Goal: Share content: Share content

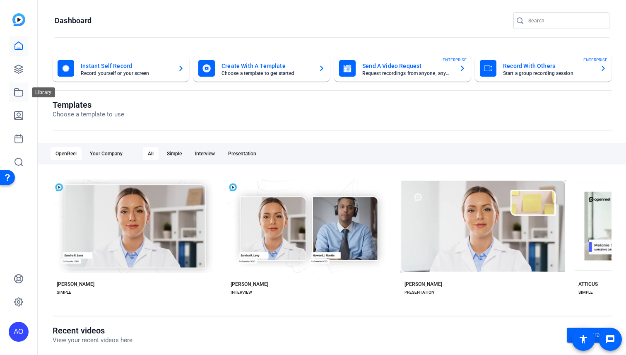
click at [16, 91] on icon at bounding box center [19, 92] width 10 height 10
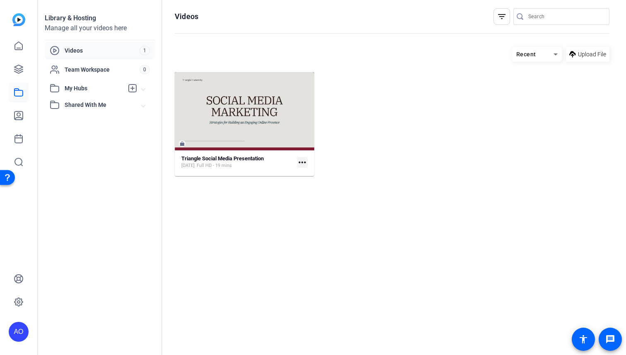
click at [302, 161] on mat-icon "more_horiz" at bounding box center [302, 162] width 11 height 11
click at [244, 165] on div at bounding box center [313, 177] width 626 height 355
click at [234, 160] on strong "Triangle Social Media Presentation" at bounding box center [222, 158] width 82 height 6
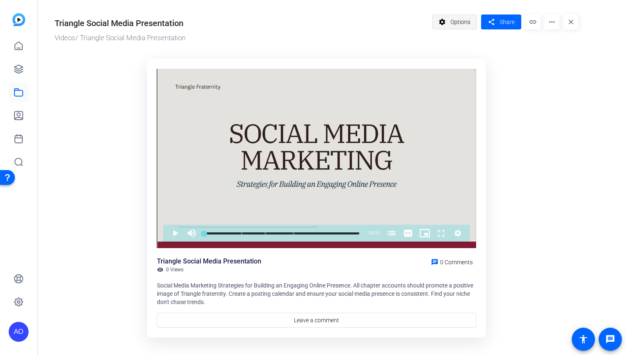
click at [470, 17] on span "Options" at bounding box center [461, 22] width 20 height 16
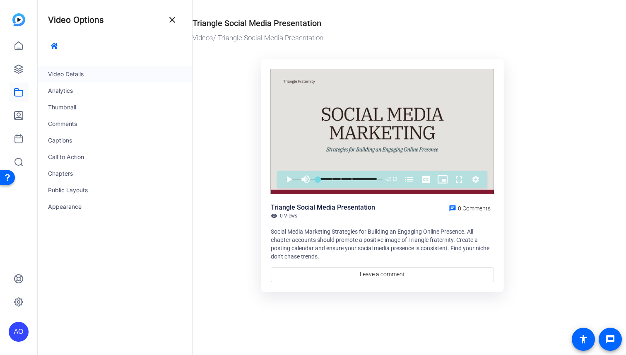
click at [77, 72] on div "Video Details" at bounding box center [115, 74] width 154 height 17
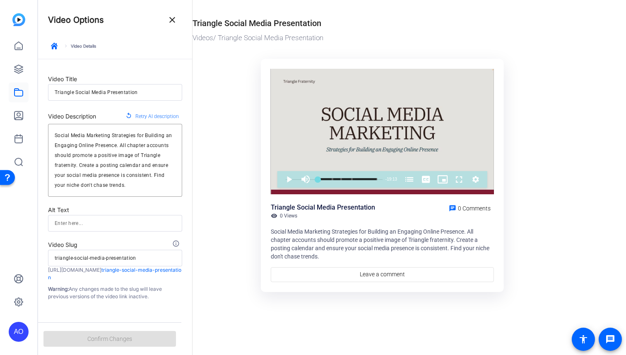
click at [109, 295] on p "Warning: Any changes made to the slug will leave previous versions of the video…" at bounding box center [115, 292] width 134 height 15
click at [97, 276] on p "https://library.openreel.com/f423f2416a- triangle-social-media-presentation" at bounding box center [115, 273] width 134 height 15
drag, startPoint x: 95, startPoint y: 278, endPoint x: 46, endPoint y: 271, distance: 49.3
click at [46, 271] on form "Video Title Triangle Social Media Presentation Video Description replay Retry A…" at bounding box center [115, 179] width 154 height 241
copy p "https://library.openreel.com/f423f2416a- triangle-social-media-presentation"
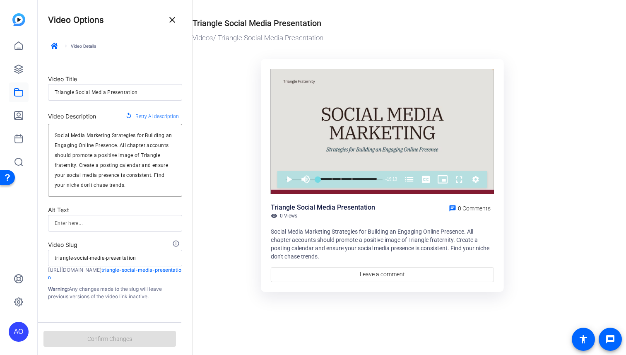
click at [208, 167] on ktd-grid "Video Player is loading. Play Video Play Mute Current Time 0:00 / Duration 19:1…" at bounding box center [383, 176] width 380 height 244
click at [171, 19] on mat-icon "close" at bounding box center [172, 20] width 10 height 10
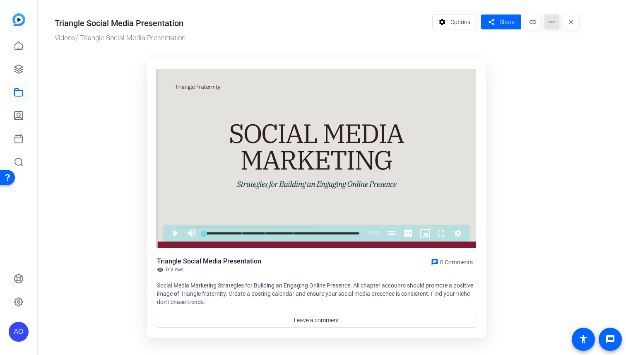
click at [550, 21] on mat-icon "more_horiz" at bounding box center [552, 21] width 15 height 15
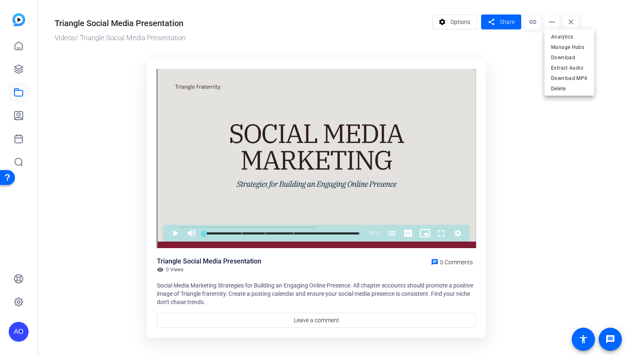
click at [73, 114] on div at bounding box center [313, 177] width 626 height 355
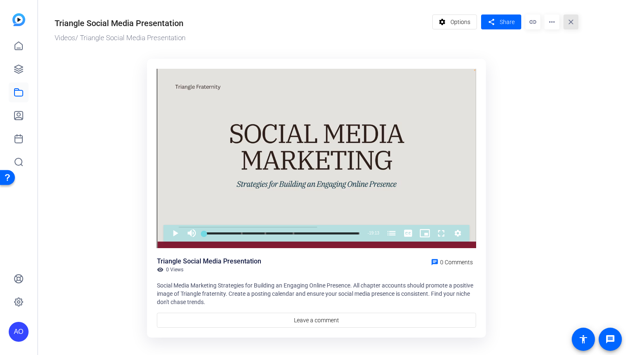
click at [570, 19] on mat-icon "close" at bounding box center [571, 21] width 15 height 15
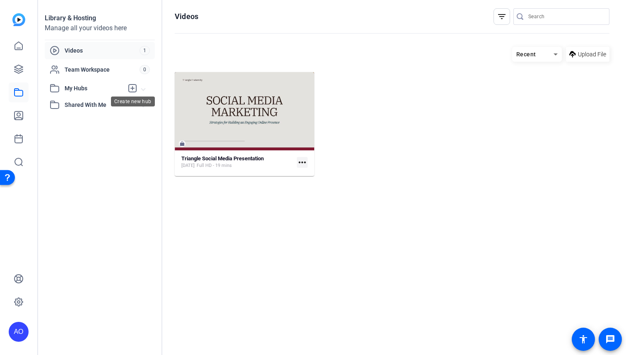
click at [131, 91] on icon at bounding box center [133, 88] width 10 height 10
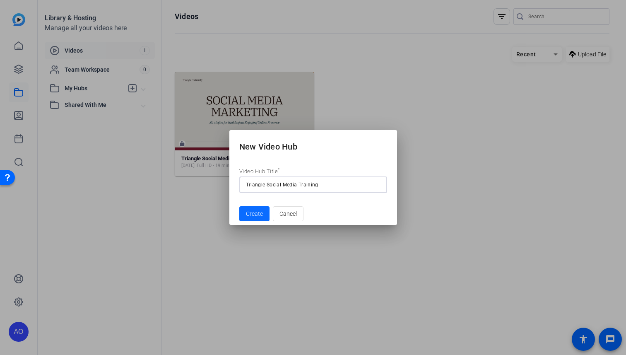
type input "Triangle Social Media Training"
click at [262, 216] on span "Create" at bounding box center [254, 214] width 17 height 9
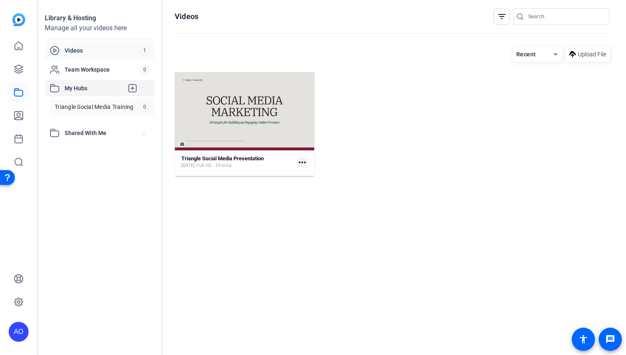
click at [102, 103] on span "Triangle Social Media Training" at bounding box center [94, 107] width 79 height 8
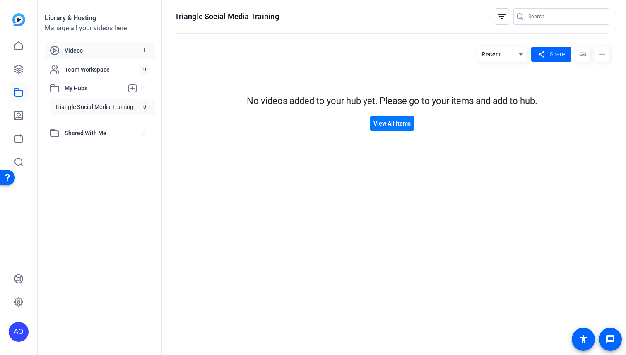
click at [84, 56] on div "Videos 1" at bounding box center [100, 50] width 110 height 17
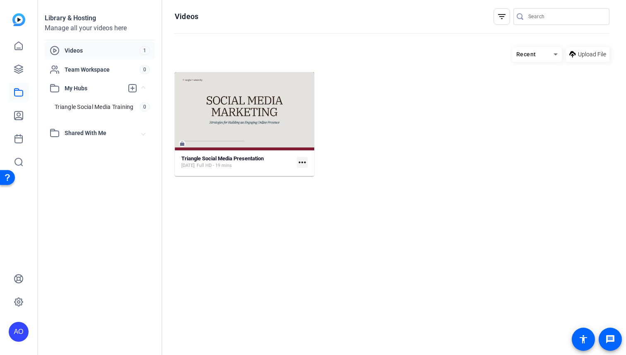
click at [303, 159] on mat-icon "more_horiz" at bounding box center [302, 162] width 11 height 11
click at [333, 208] on span "Manage Hubs" at bounding box center [322, 206] width 36 height 10
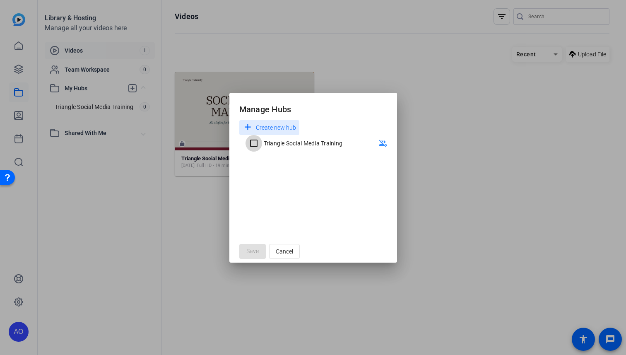
click at [253, 142] on input "Triangle Social Media Training" at bounding box center [254, 143] width 17 height 17
checkbox input "true"
click at [253, 253] on span "Save" at bounding box center [252, 251] width 12 height 9
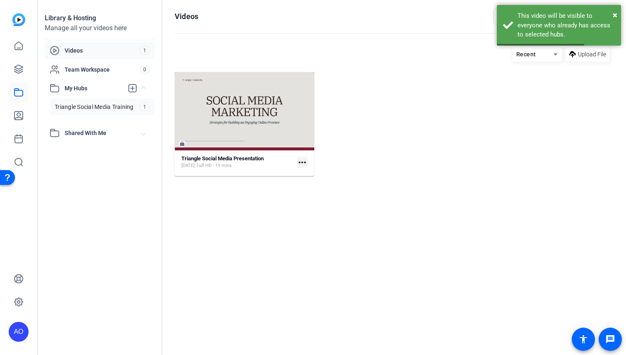
click at [75, 101] on link "Triangle Social Media Training 1" at bounding box center [102, 107] width 105 height 17
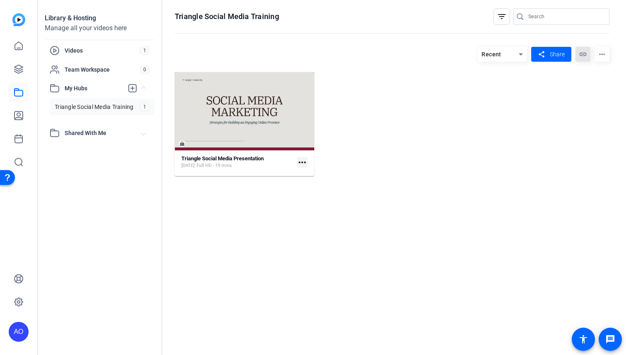
click at [584, 56] on mat-icon "link" at bounding box center [583, 54] width 15 height 15
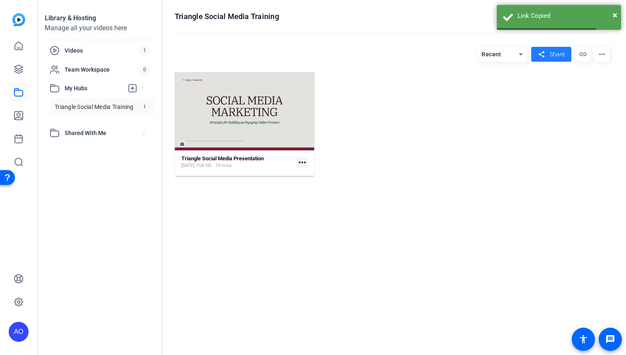
click at [567, 55] on span at bounding box center [551, 54] width 40 height 20
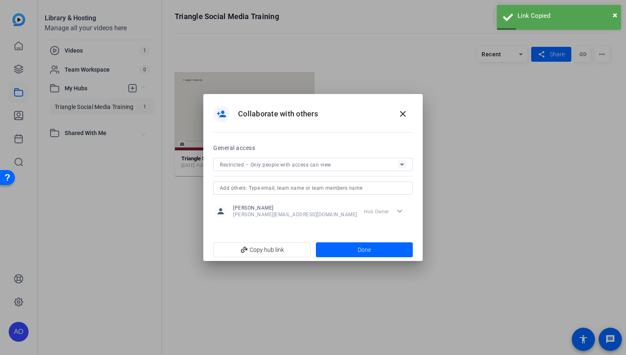
click at [400, 166] on icon at bounding box center [402, 164] width 10 height 10
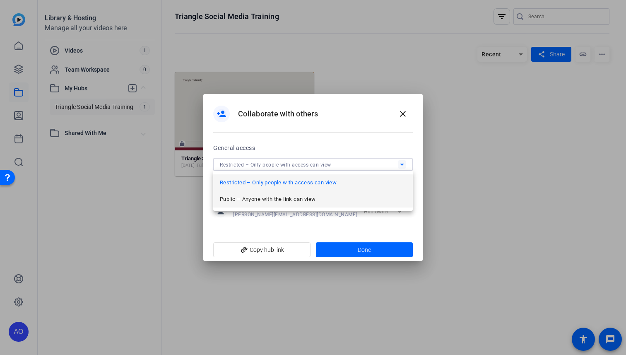
click at [309, 201] on span "Public – Anyone with the link can view" at bounding box center [268, 199] width 96 height 10
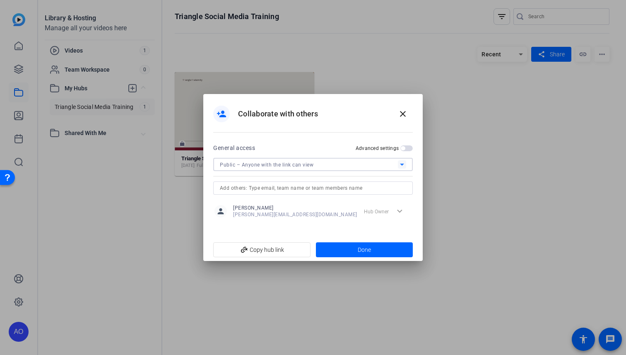
click at [402, 148] on span "button" at bounding box center [403, 148] width 4 height 4
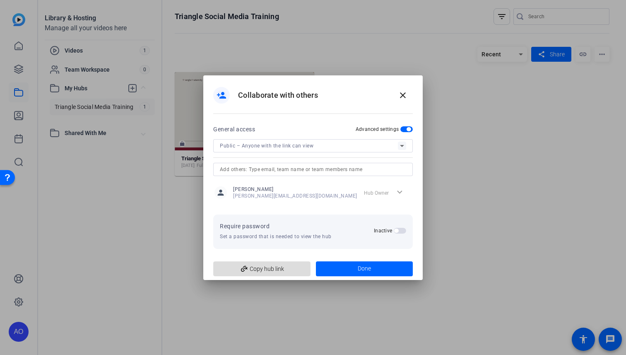
click at [268, 270] on span "add_link Copy hub link" at bounding box center [262, 269] width 84 height 16
click at [404, 93] on mat-icon "close" at bounding box center [403, 95] width 10 height 10
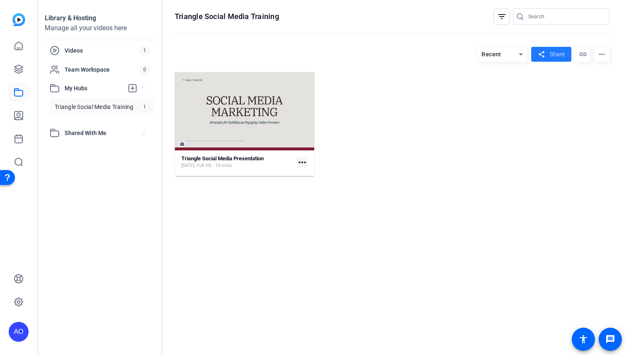
click at [599, 52] on mat-icon "more_horiz" at bounding box center [602, 54] width 15 height 15
click at [580, 80] on span "Edit Hub" at bounding box center [580, 80] width 21 height 6
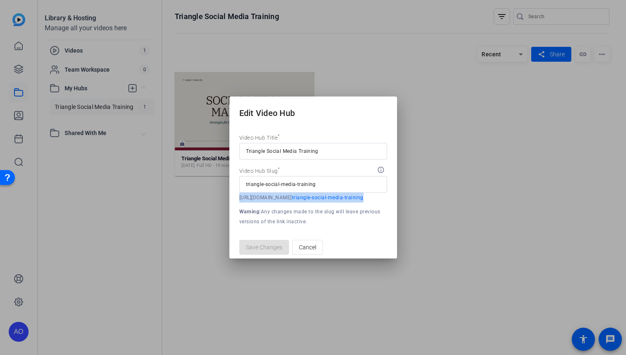
drag, startPoint x: 277, startPoint y: 202, endPoint x: 238, endPoint y: 194, distance: 40.0
click at [238, 194] on mat-dialog-content "Video Hub Title * Triangle Social Media Training Video Hub Slug * info_outline …" at bounding box center [313, 180] width 168 height 112
copy p "https://library.openreel.com/hub/50d2609e- triangle-social-media-training"
click at [297, 251] on span "button" at bounding box center [308, 247] width 30 height 20
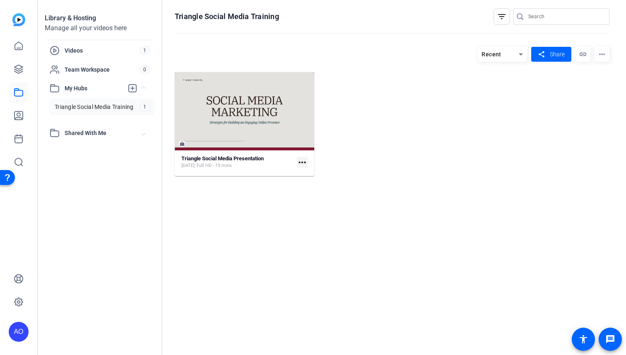
click at [304, 163] on mat-icon "more_horiz" at bounding box center [302, 162] width 11 height 11
click at [313, 197] on span "Manage Hubs" at bounding box center [320, 196] width 33 height 10
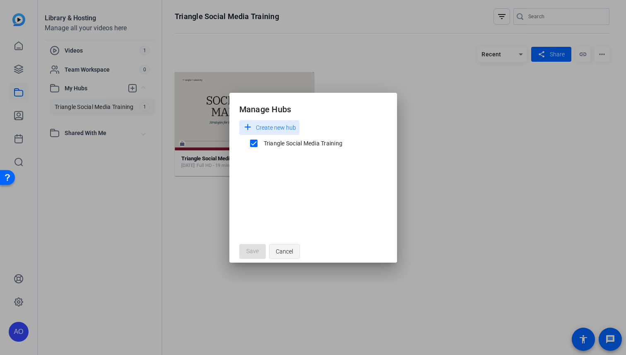
click at [278, 251] on span "Cancel" at bounding box center [284, 252] width 17 height 16
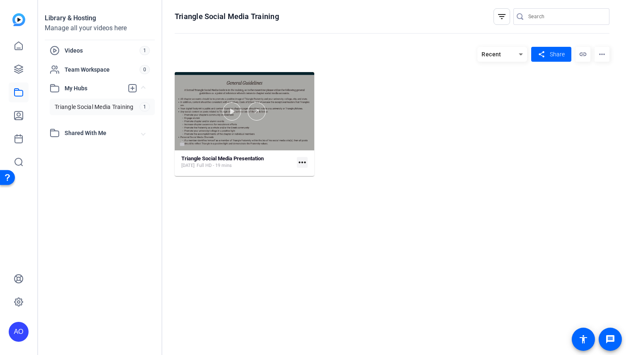
click at [249, 129] on div at bounding box center [245, 111] width 140 height 78
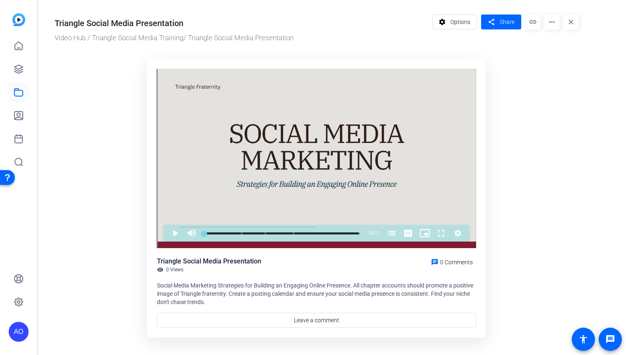
scroll to position [11, 0]
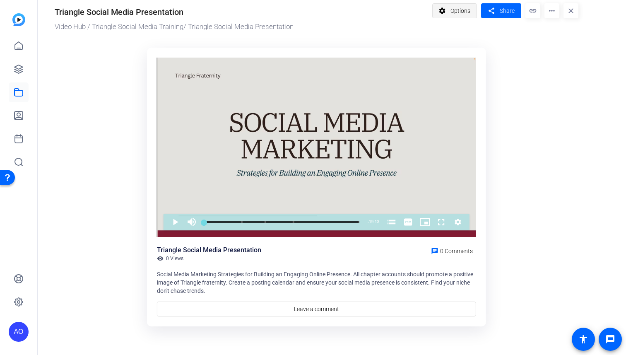
click at [475, 9] on span at bounding box center [455, 11] width 44 height 20
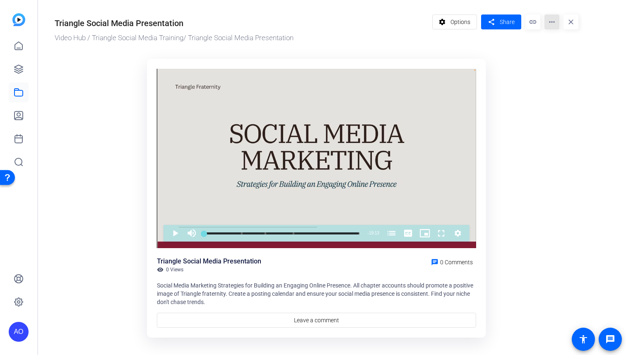
click at [555, 26] on mat-icon "more_horiz" at bounding box center [552, 21] width 15 height 15
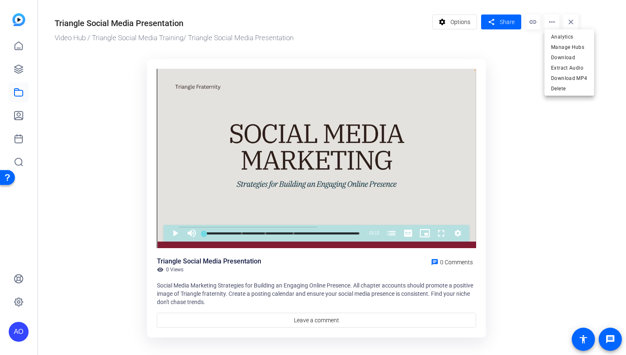
click at [15, 101] on div at bounding box center [313, 177] width 626 height 355
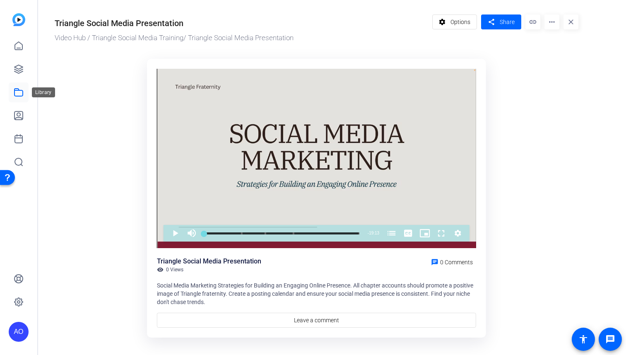
click at [17, 95] on icon at bounding box center [19, 92] width 10 height 10
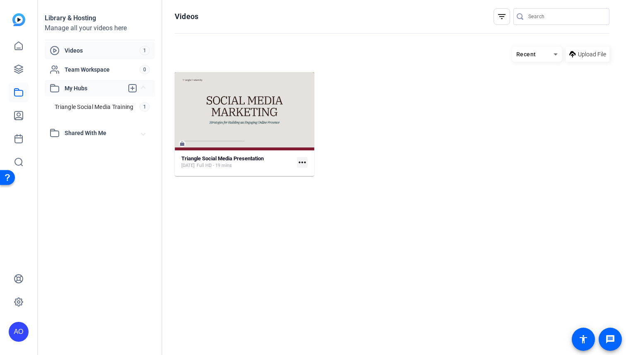
click at [83, 87] on span "My Hubs" at bounding box center [94, 88] width 59 height 9
click at [83, 99] on link "Triangle Social Media Training 1" at bounding box center [102, 107] width 105 height 17
click at [551, 57] on span "Share" at bounding box center [557, 54] width 15 height 9
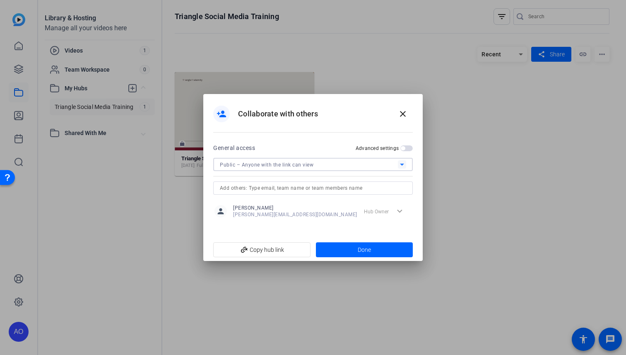
click at [401, 164] on icon at bounding box center [402, 164] width 10 height 10
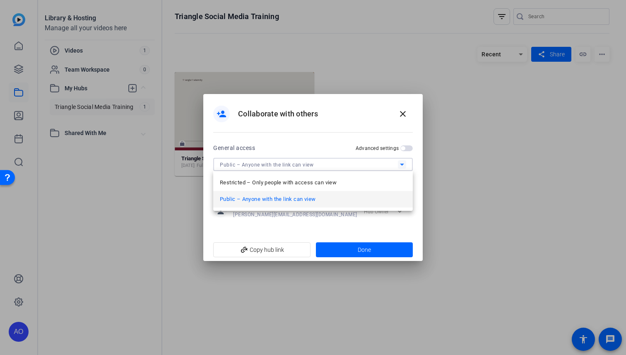
click at [275, 200] on span "Public – Anyone with the link can view" at bounding box center [268, 199] width 96 height 10
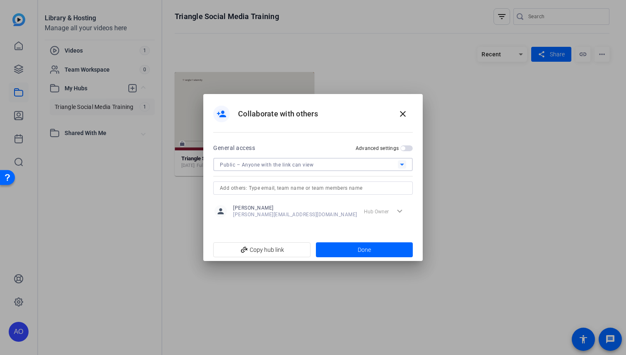
click at [307, 210] on div "person Alexis Ortiz alexis@triangle.org expand_more Hub Owner" at bounding box center [313, 211] width 197 height 15
click at [268, 251] on span "add_link Copy hub link" at bounding box center [262, 250] width 84 height 16
click at [401, 211] on div "expand_more Hub Owner" at bounding box center [386, 211] width 51 height 15
click at [403, 149] on span "button" at bounding box center [403, 148] width 4 height 4
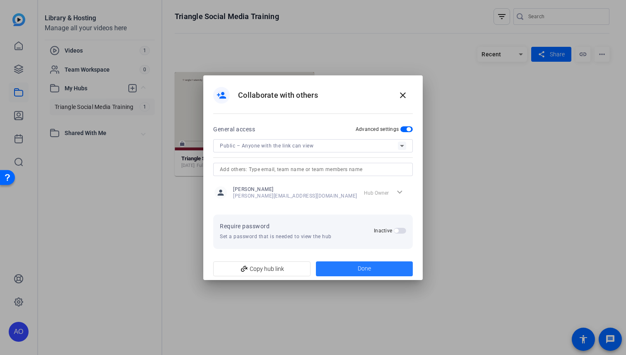
click at [347, 270] on span at bounding box center [364, 269] width 97 height 20
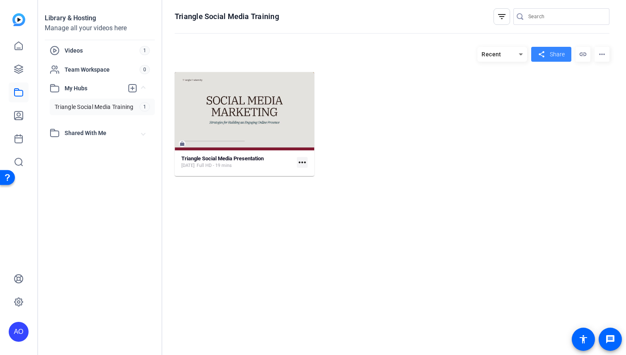
click at [553, 51] on span "Share" at bounding box center [557, 54] width 15 height 9
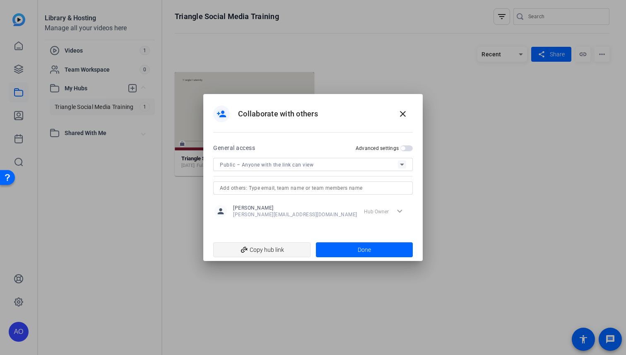
click at [258, 247] on span "add_link Copy hub link" at bounding box center [262, 250] width 84 height 16
click at [273, 293] on div at bounding box center [313, 177] width 626 height 355
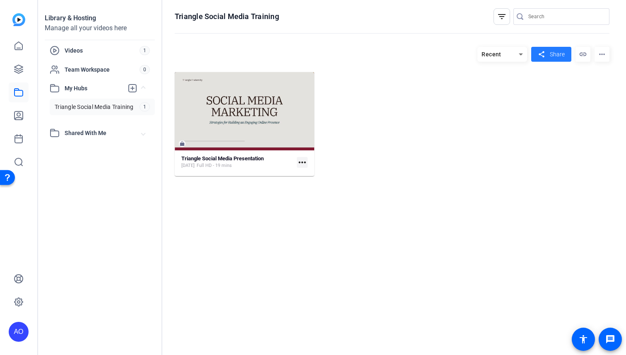
click at [565, 56] on span at bounding box center [551, 54] width 40 height 20
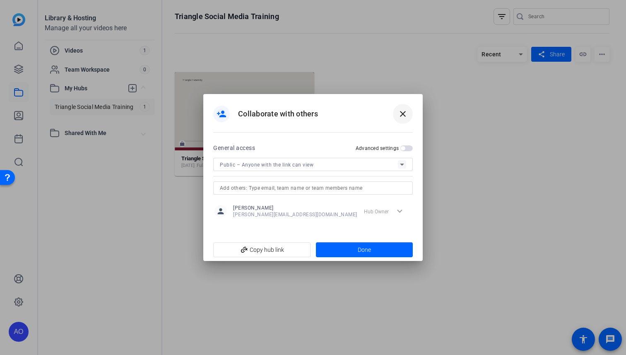
click at [403, 111] on mat-icon "close" at bounding box center [403, 114] width 10 height 10
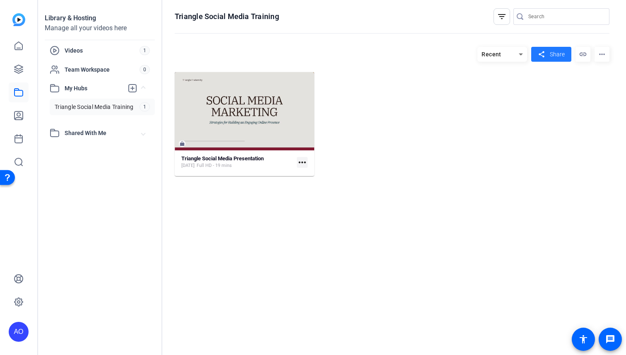
click at [304, 162] on mat-icon "more_horiz" at bounding box center [302, 162] width 11 height 11
click at [247, 157] on div at bounding box center [313, 177] width 626 height 355
click at [237, 158] on strong "Triangle Social Media Presentation" at bounding box center [222, 158] width 82 height 6
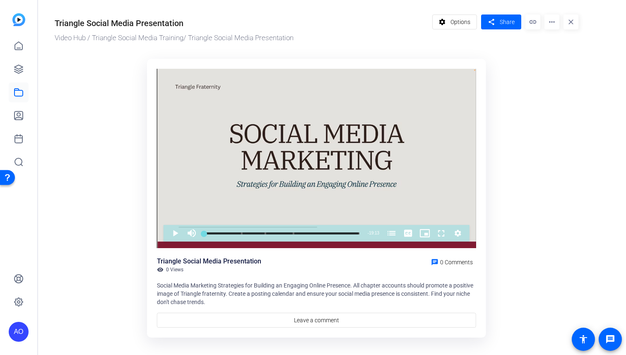
scroll to position [11, 0]
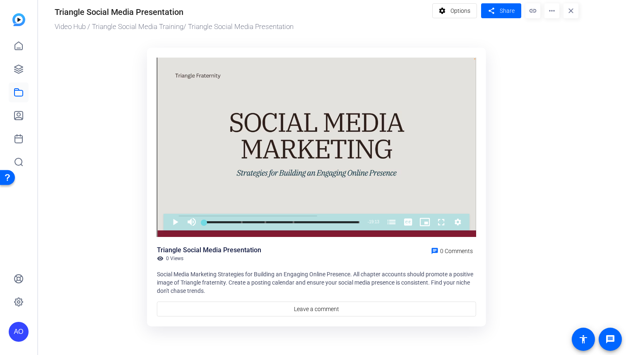
click at [552, 10] on mat-icon "more_horiz" at bounding box center [552, 10] width 15 height 15
click at [523, 52] on div at bounding box center [313, 177] width 626 height 355
click at [555, 12] on mat-icon "more_horiz" at bounding box center [552, 10] width 15 height 15
click at [454, 13] on div at bounding box center [313, 177] width 626 height 355
click at [459, 10] on span "Options" at bounding box center [461, 11] width 20 height 16
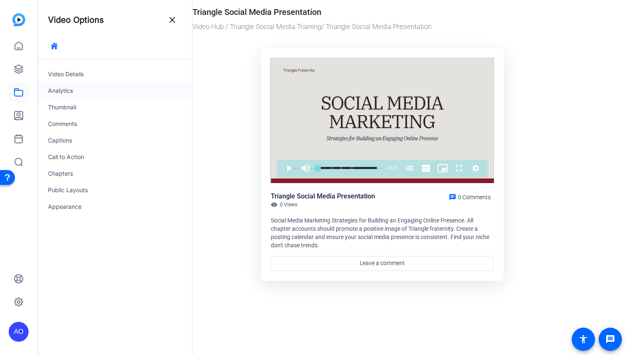
click at [60, 90] on div "Analytics" at bounding box center [115, 90] width 154 height 17
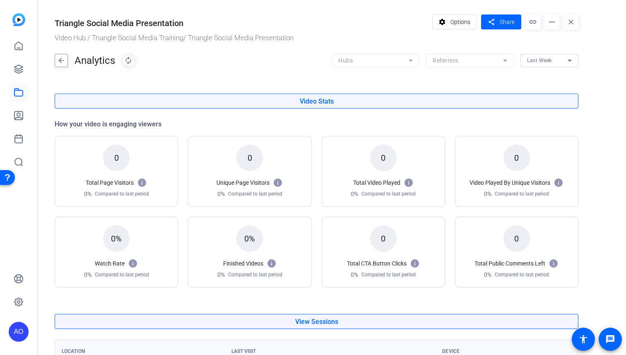
click at [61, 52] on span at bounding box center [61, 61] width 12 height 20
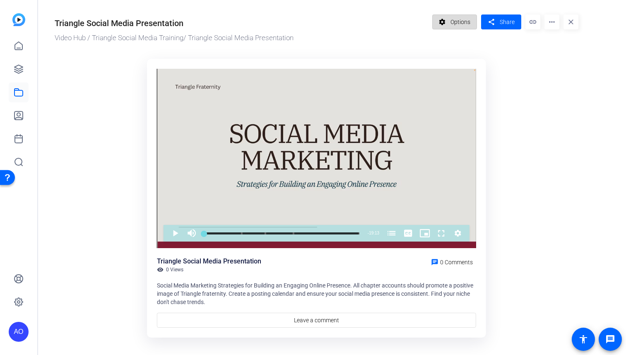
click at [451, 17] on span "Options" at bounding box center [461, 22] width 20 height 16
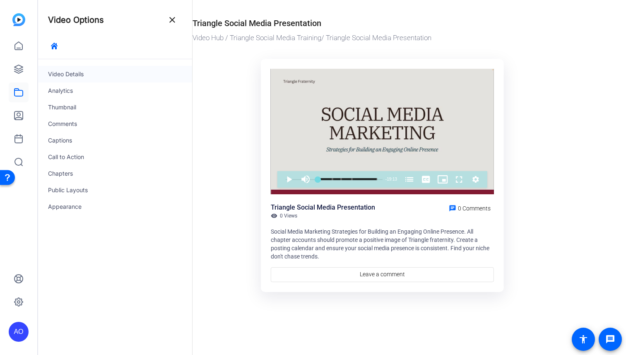
click at [71, 78] on div "Video Details" at bounding box center [115, 74] width 154 height 17
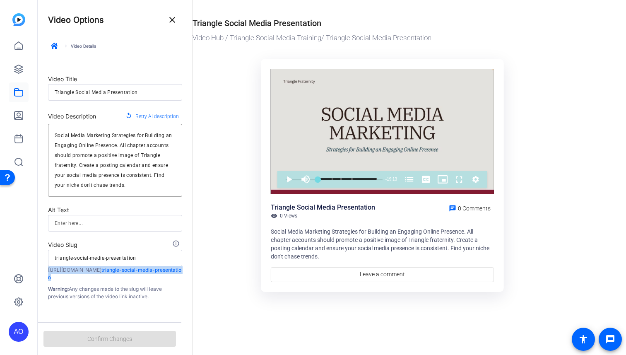
drag, startPoint x: 101, startPoint y: 278, endPoint x: 43, endPoint y: 271, distance: 58.5
click at [43, 271] on form "Video Title Triangle Social Media Presentation Video Description replay Retry A…" at bounding box center [115, 179] width 154 height 241
copy p "https://library.openreel.com/f423f2416a- triangle-social-media-presentation"
click at [48, 49] on span "button" at bounding box center [54, 46] width 20 height 20
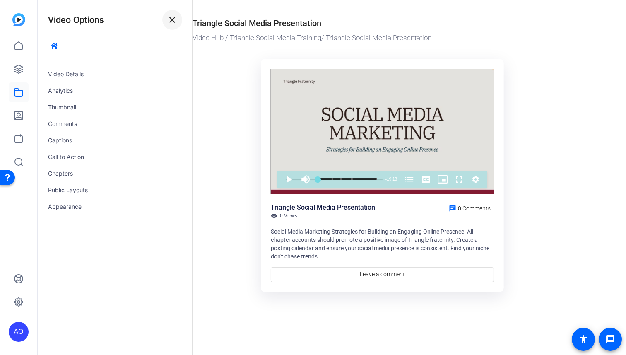
click at [167, 14] on span at bounding box center [172, 20] width 20 height 20
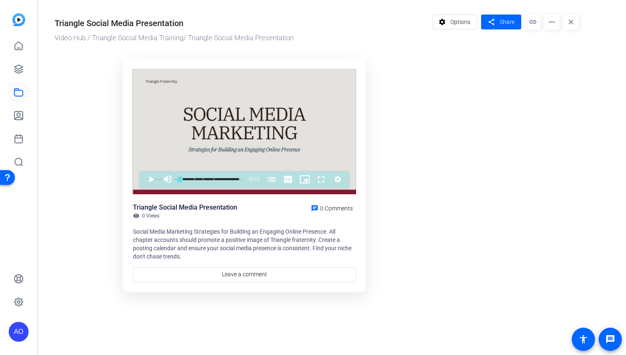
click at [24, 91] on link at bounding box center [19, 92] width 20 height 20
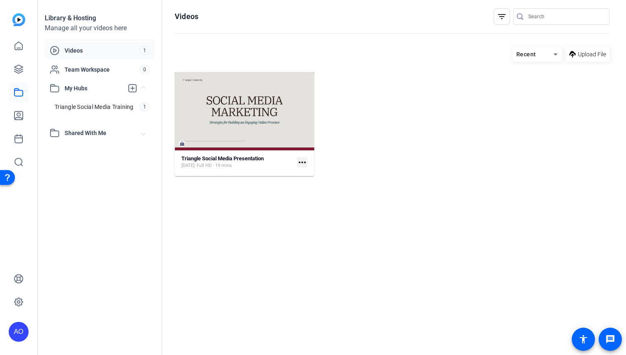
click at [77, 47] on span "Videos" at bounding box center [102, 50] width 75 height 8
click at [74, 52] on span "Videos" at bounding box center [102, 50] width 75 height 8
click at [74, 69] on span "Team Workspace" at bounding box center [102, 69] width 75 height 8
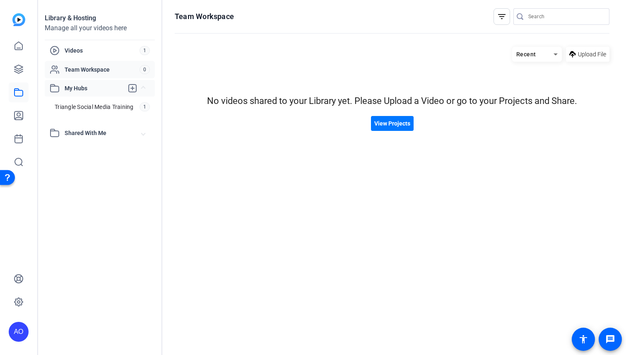
click at [78, 85] on span "My Hubs" at bounding box center [94, 88] width 59 height 9
click at [78, 90] on span "My Hubs" at bounding box center [94, 88] width 59 height 9
click at [80, 109] on span "Triangle Social Media Training" at bounding box center [94, 107] width 79 height 8
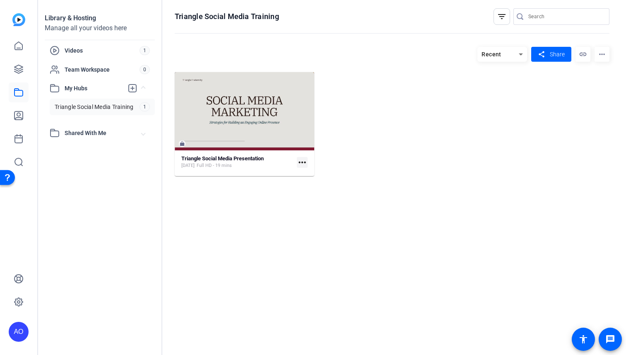
click at [583, 56] on mat-icon "link" at bounding box center [583, 54] width 15 height 15
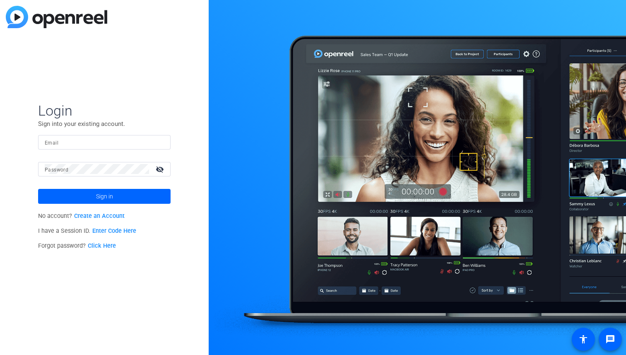
click at [89, 137] on input "Email" at bounding box center [104, 142] width 119 height 10
type input "[PERSON_NAME][EMAIL_ADDRESS][DOMAIN_NAME]"
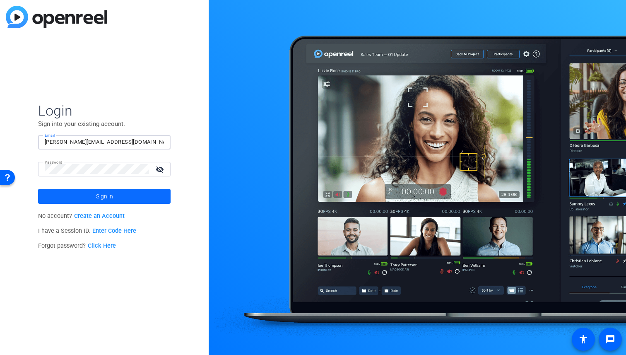
click at [114, 192] on span at bounding box center [104, 196] width 133 height 20
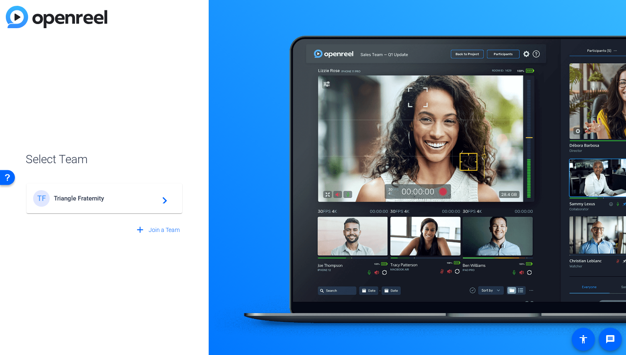
click at [163, 200] on mat-icon "navigate_next" at bounding box center [162, 198] width 10 height 10
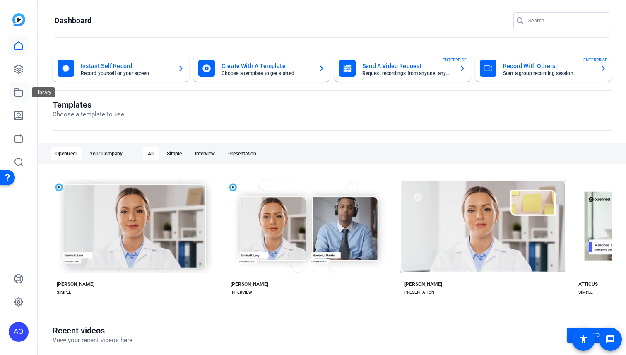
click at [19, 94] on icon at bounding box center [19, 92] width 10 height 10
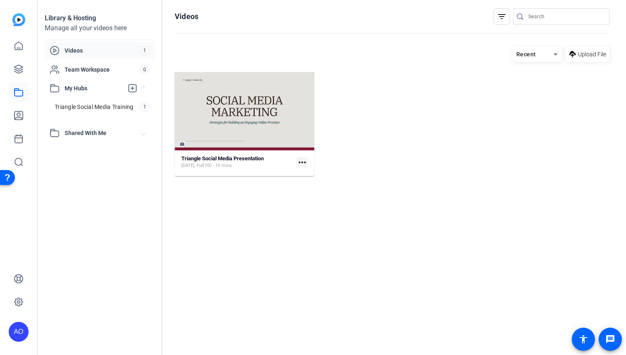
click at [302, 162] on mat-icon "more_horiz" at bounding box center [302, 162] width 11 height 11
click at [440, 177] on div at bounding box center [313, 177] width 626 height 355
click at [225, 162] on div "Triangle Social Media Presentation" at bounding box center [222, 158] width 82 height 7
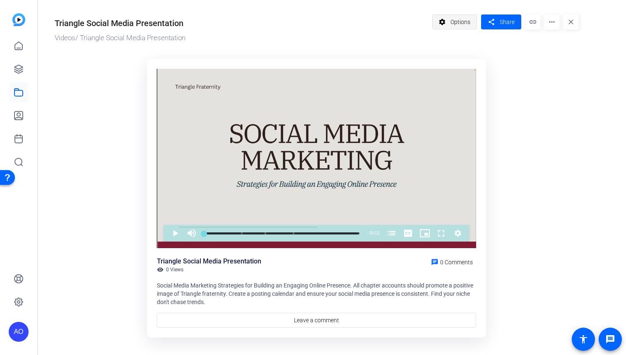
click at [451, 31] on span at bounding box center [455, 22] width 44 height 20
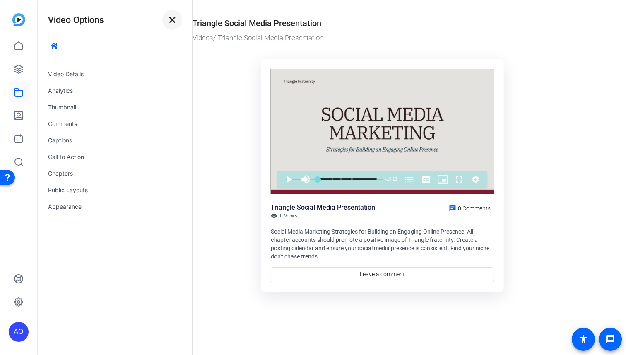
click at [172, 19] on mat-icon "close" at bounding box center [172, 20] width 10 height 10
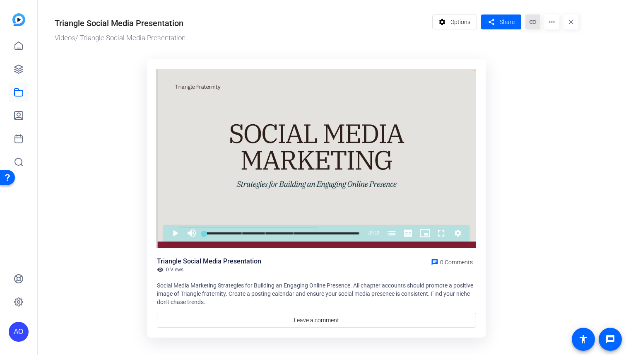
click at [534, 23] on mat-icon "link" at bounding box center [533, 21] width 15 height 15
click at [531, 24] on mat-icon "link" at bounding box center [533, 21] width 15 height 15
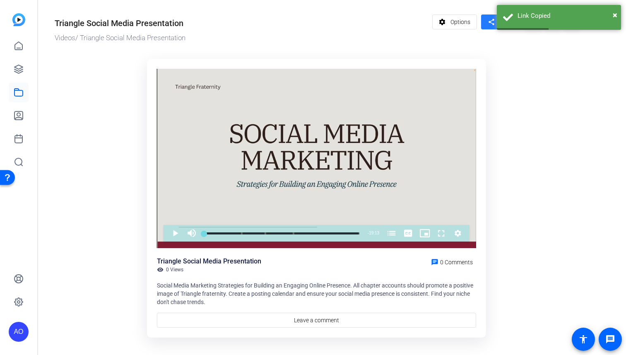
click at [489, 26] on mat-icon "share" at bounding box center [491, 22] width 10 height 11
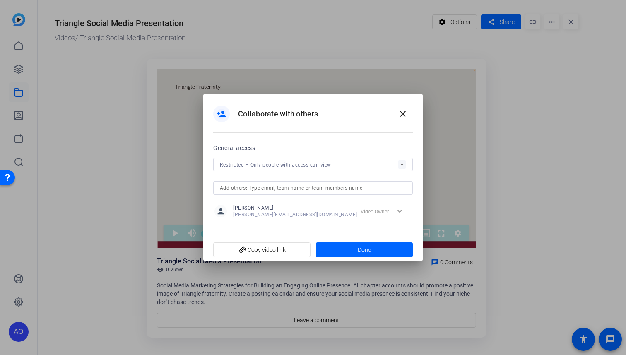
click at [392, 163] on div "Restricted – Only people with access can view" at bounding box center [309, 164] width 178 height 10
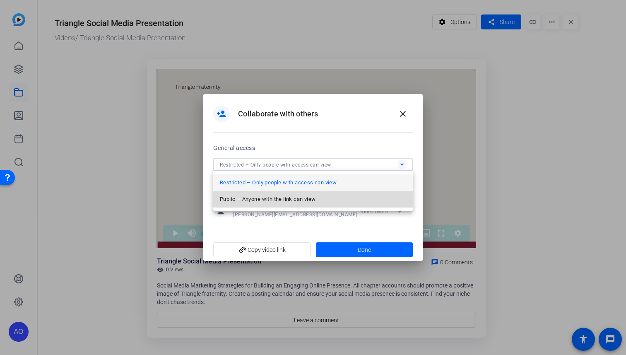
click at [292, 198] on span "Public – Anyone with the link can view" at bounding box center [268, 199] width 96 height 10
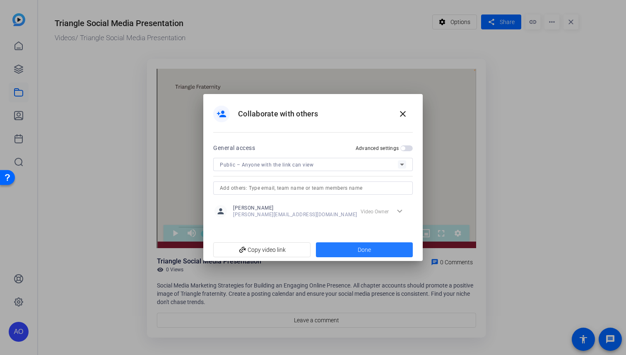
click at [346, 247] on span at bounding box center [364, 250] width 97 height 20
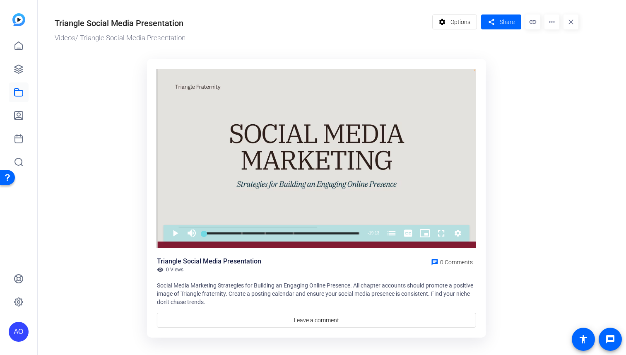
click at [29, 87] on div "AO" at bounding box center [18, 177] width 37 height 355
click at [20, 94] on icon at bounding box center [19, 92] width 10 height 10
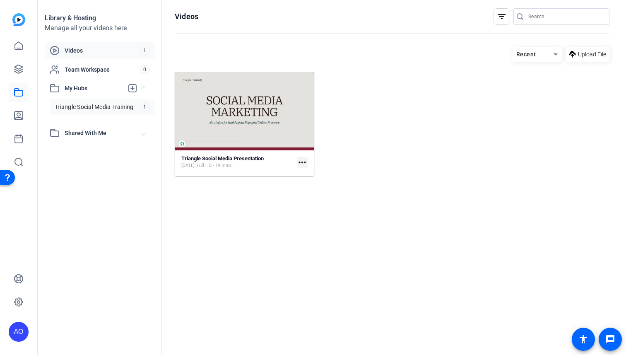
click at [86, 106] on span "Triangle Social Media Training" at bounding box center [94, 107] width 79 height 8
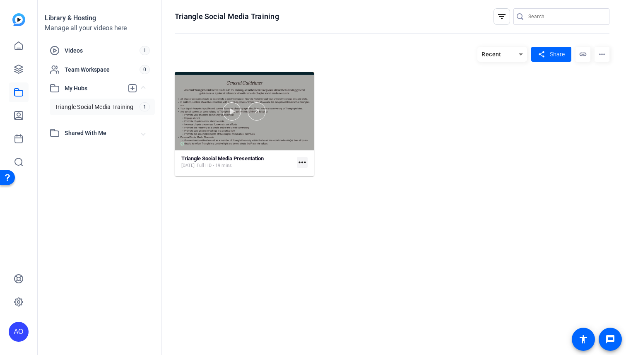
click at [250, 145] on div at bounding box center [245, 111] width 140 height 78
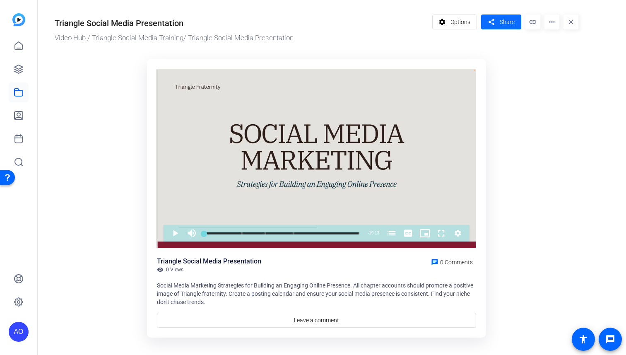
click at [509, 27] on span at bounding box center [501, 22] width 40 height 20
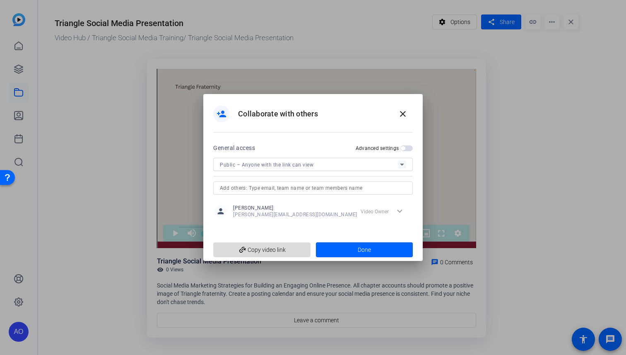
click at [252, 252] on span "add_link Copy video link" at bounding box center [262, 250] width 84 height 16
